Goal: Transaction & Acquisition: Purchase product/service

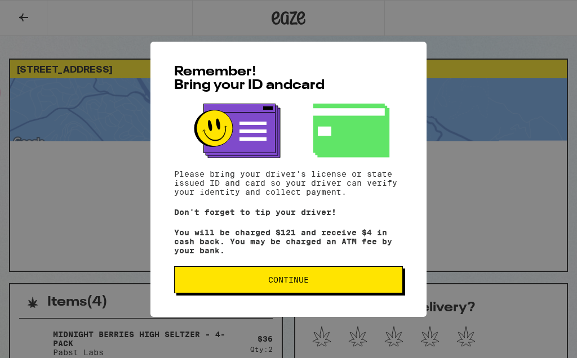
click at [373, 290] on button "Continue" at bounding box center [288, 279] width 229 height 27
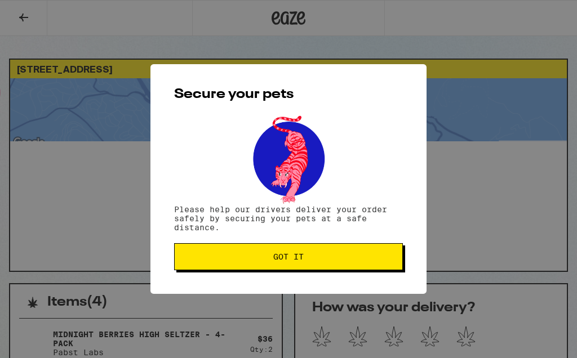
click at [393, 261] on span "Got it" at bounding box center [289, 257] width 210 height 8
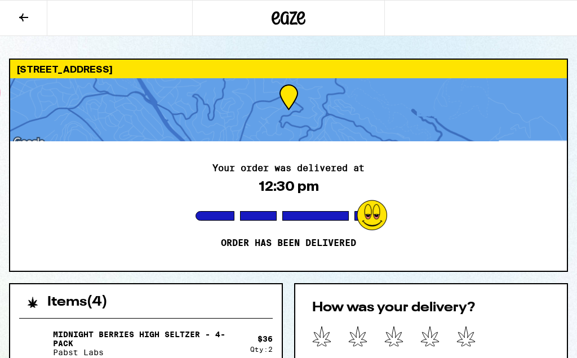
click at [471, 339] on icon at bounding box center [465, 336] width 19 height 21
click at [31, 16] on button at bounding box center [23, 18] width 47 height 35
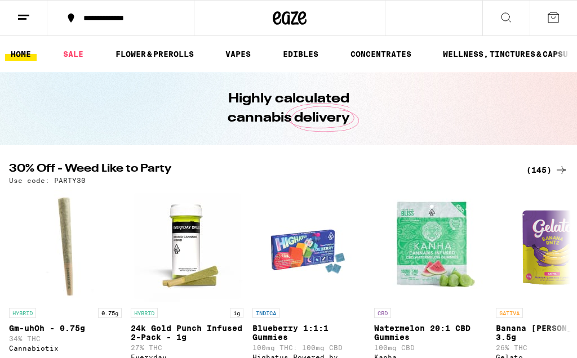
click at [301, 55] on link "EDIBLES" at bounding box center [300, 54] width 47 height 14
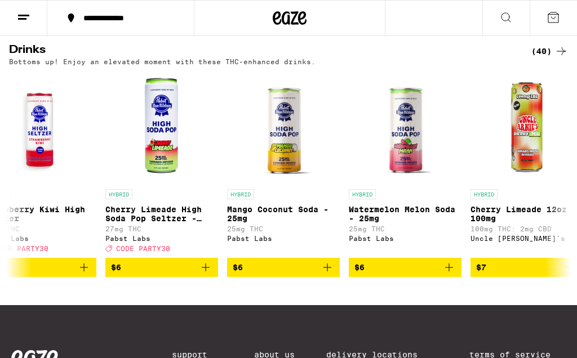
scroll to position [0, 755]
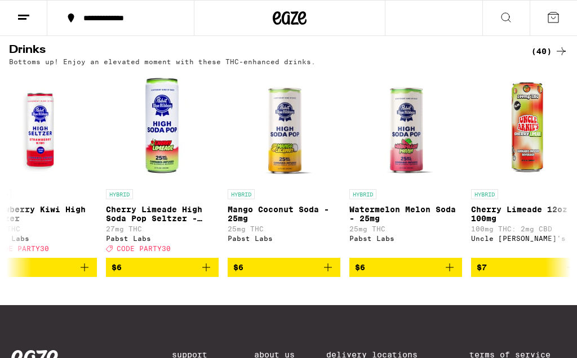
click at [332, 274] on icon "Add to bag" at bounding box center [328, 268] width 14 height 14
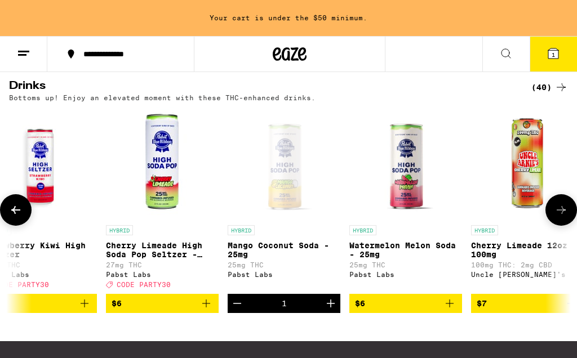
click at [334, 310] on icon "Increment" at bounding box center [331, 304] width 14 height 14
click at [336, 310] on icon "Increment" at bounding box center [331, 304] width 14 height 14
click at [337, 313] on button "Increment" at bounding box center [330, 303] width 19 height 19
click at [337, 310] on icon "Increment" at bounding box center [331, 304] width 14 height 14
click at [334, 310] on icon "Increment" at bounding box center [331, 304] width 14 height 14
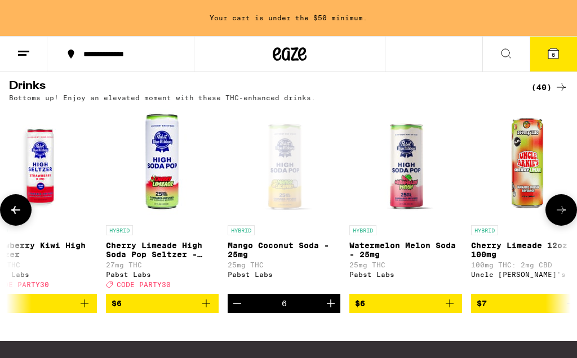
click at [335, 310] on icon "Increment" at bounding box center [331, 304] width 14 height 14
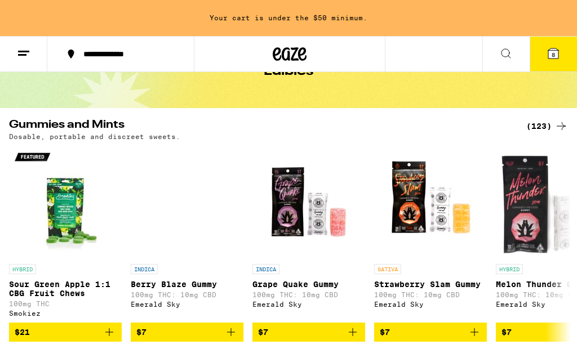
scroll to position [73, 0]
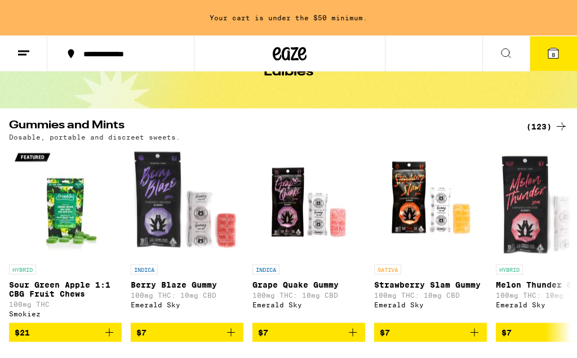
click at [237, 340] on icon "Add to bag" at bounding box center [231, 333] width 14 height 14
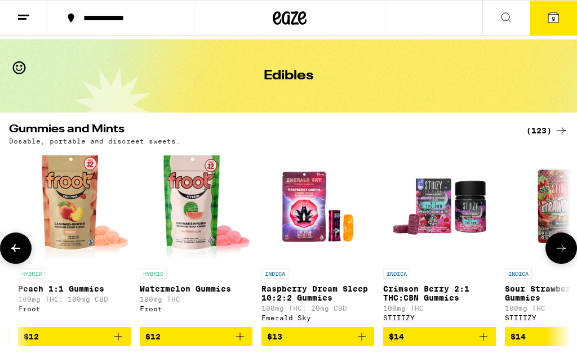
scroll to position [0, 2790]
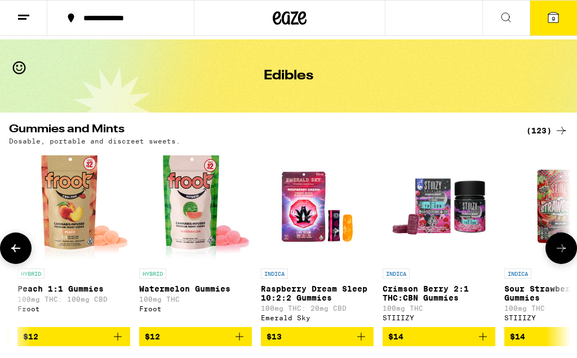
click at [237, 344] on icon "Add to bag" at bounding box center [240, 337] width 14 height 14
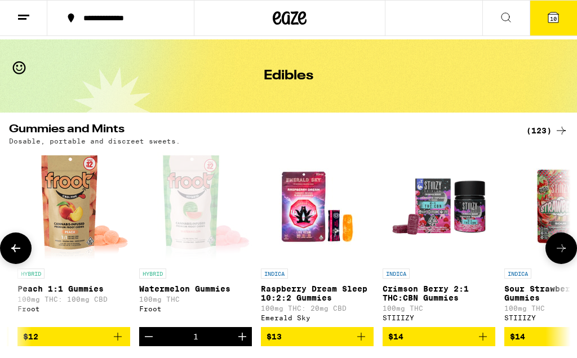
click at [554, 22] on span "10" at bounding box center [553, 18] width 7 height 7
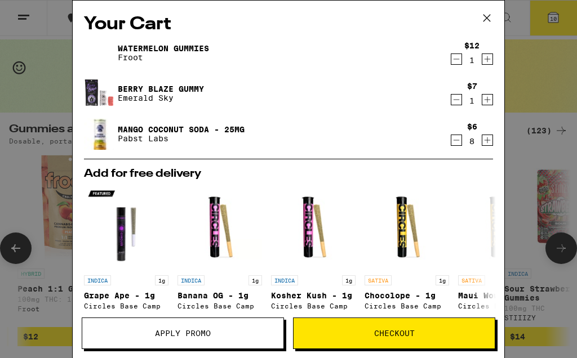
click at [413, 327] on button "Checkout" at bounding box center [394, 334] width 202 height 32
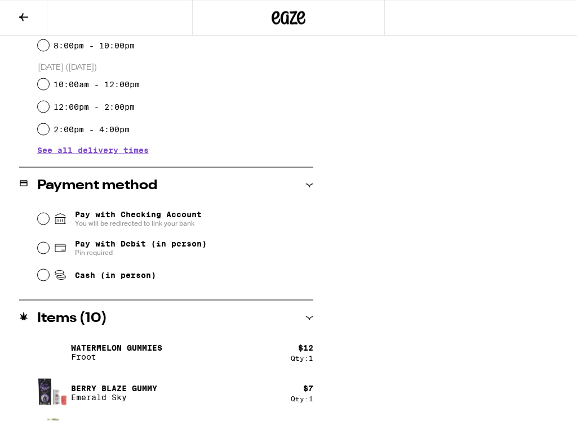
scroll to position [358, 0]
click at [47, 244] on div "Pay with Debit (in person) Pin required" at bounding box center [175, 247] width 275 height 29
click at [42, 253] on input "Pay with Debit (in person) Pin required" at bounding box center [43, 247] width 11 height 11
radio input "true"
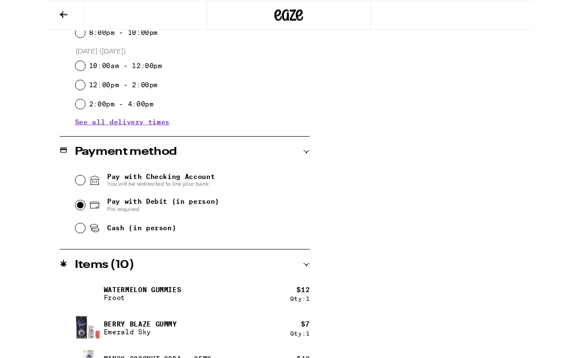
scroll to position [457, 0]
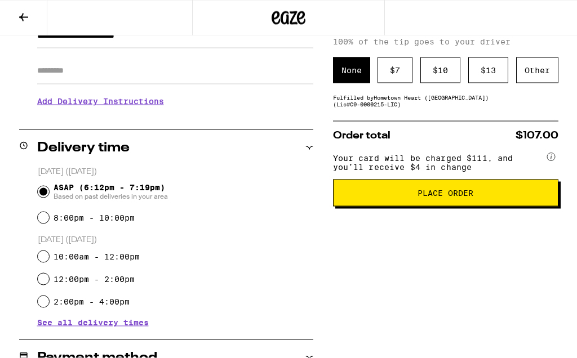
click at [520, 197] on span "Place Order" at bounding box center [445, 193] width 206 height 8
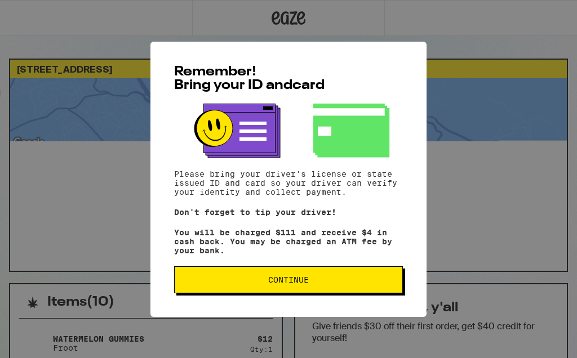
click at [381, 284] on span "Continue" at bounding box center [289, 280] width 210 height 8
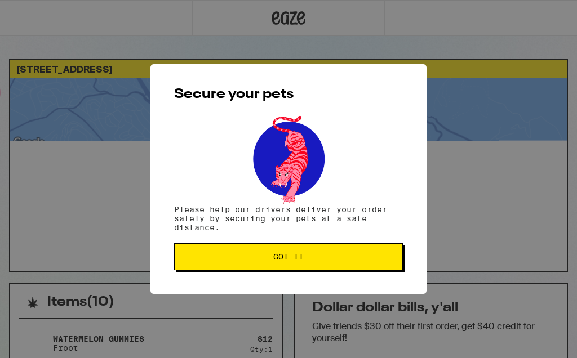
click at [388, 261] on span "Got it" at bounding box center [289, 257] width 210 height 8
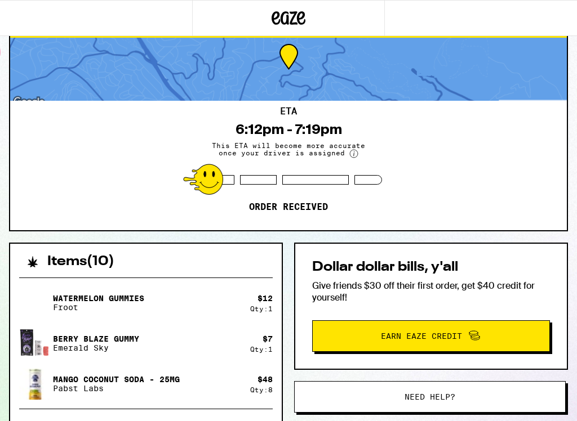
scroll to position [42, 0]
